Goal: Check status: Check status

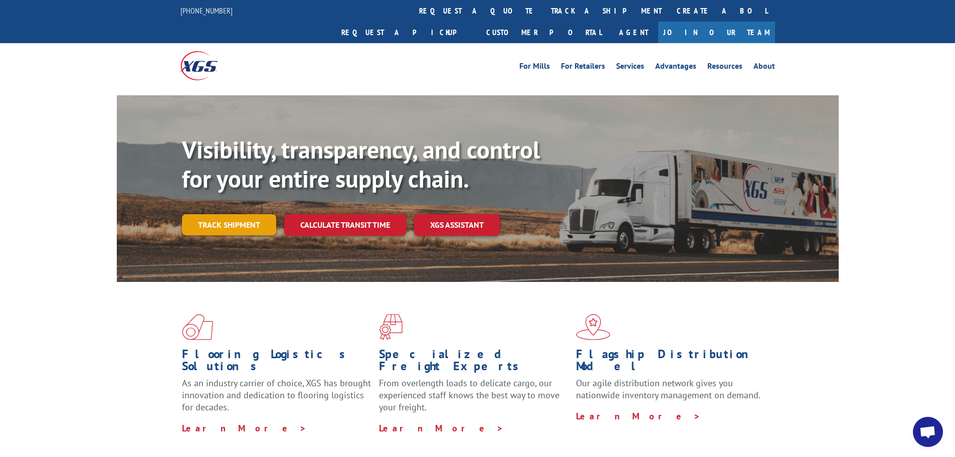
click at [234, 214] on link "Track shipment" at bounding box center [229, 224] width 94 height 21
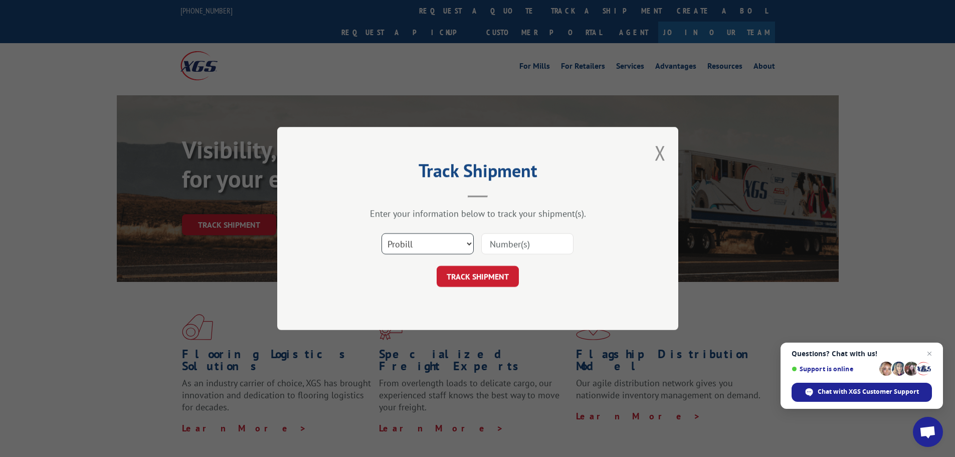
click at [437, 248] on select "Select category... Probill BOL PO" at bounding box center [428, 243] width 92 height 21
select select "bol"
click at [382, 233] on select "Select category... Probill BOL PO" at bounding box center [428, 243] width 92 height 21
click at [493, 241] on input at bounding box center [527, 243] width 92 height 21
type input "5607525"
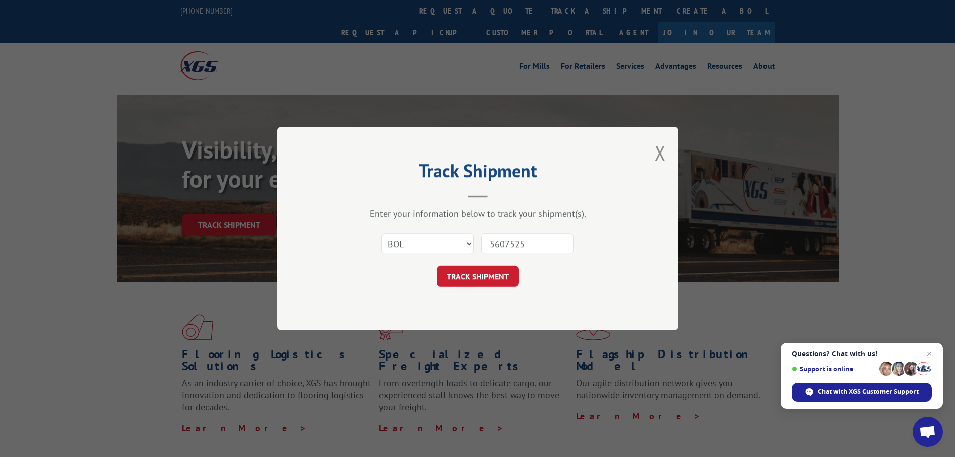
click at [437, 266] on button "TRACK SHIPMENT" at bounding box center [478, 276] width 82 height 21
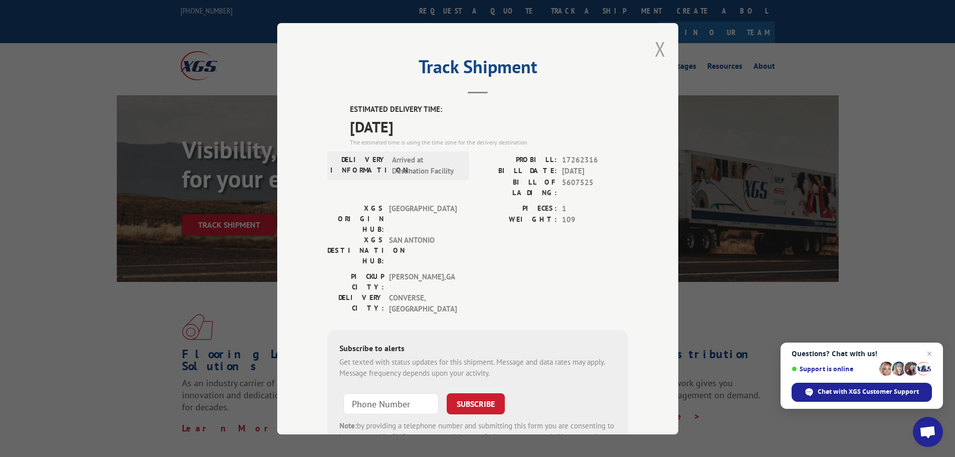
click at [655, 45] on button "Close modal" at bounding box center [660, 49] width 11 height 27
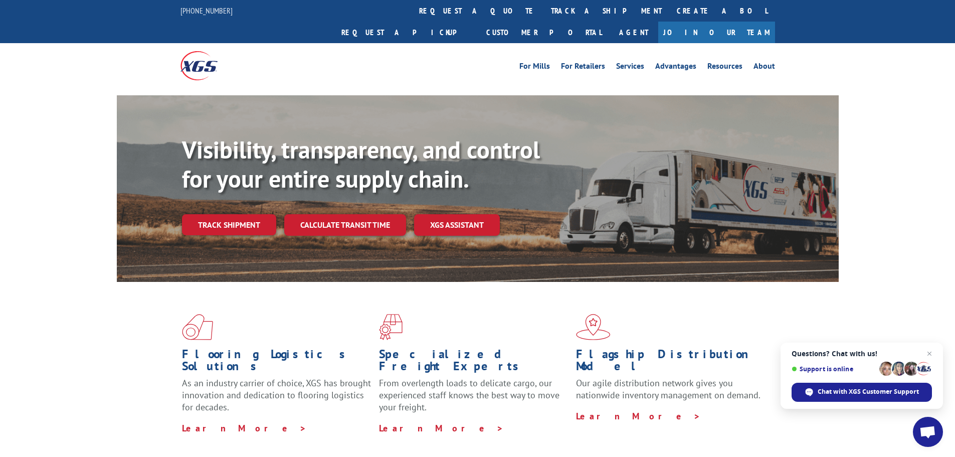
click at [928, 354] on span "Close chat" at bounding box center [930, 354] width 12 height 12
